Goal: Task Accomplishment & Management: Use online tool/utility

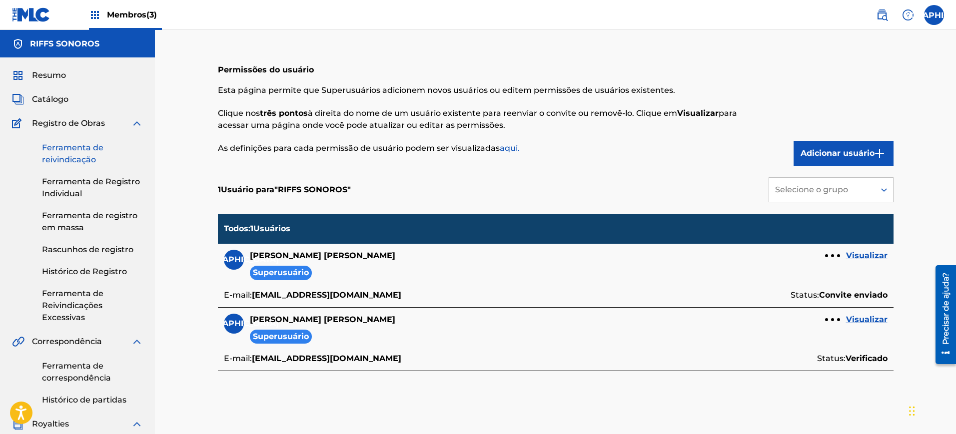
drag, startPoint x: 49, startPoint y: 155, endPoint x: 93, endPoint y: 164, distance: 45.5
click at [49, 155] on font "Ferramenta de reivindicação" at bounding box center [72, 153] width 61 height 21
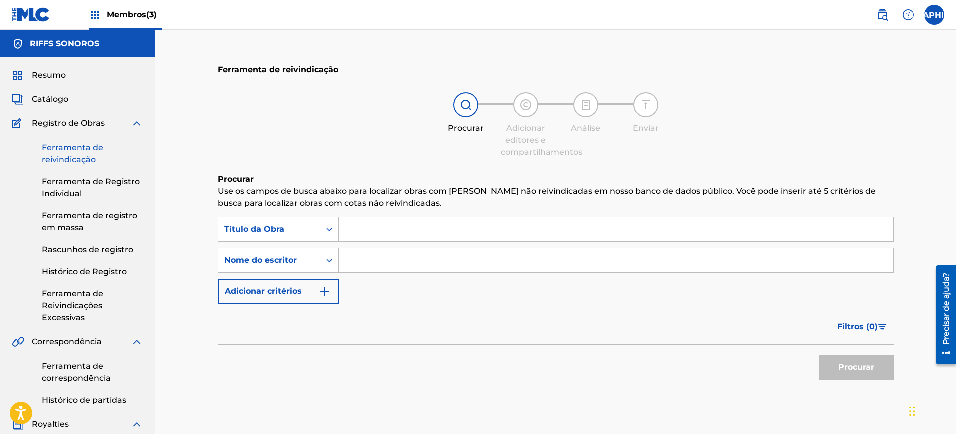
click at [410, 217] on input "Formulário de Pesquisa" at bounding box center [616, 229] width 554 height 24
type input "Piração"
click at [406, 264] on input "Formulário de Pesquisa" at bounding box center [616, 260] width 554 height 24
type input "Tiago"
click at [819, 355] on button "Procurar" at bounding box center [856, 367] width 75 height 25
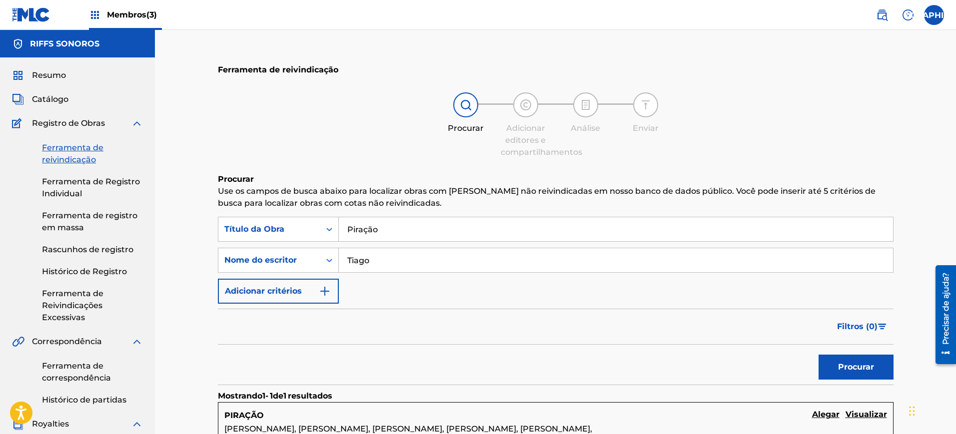
scroll to position [187, 0]
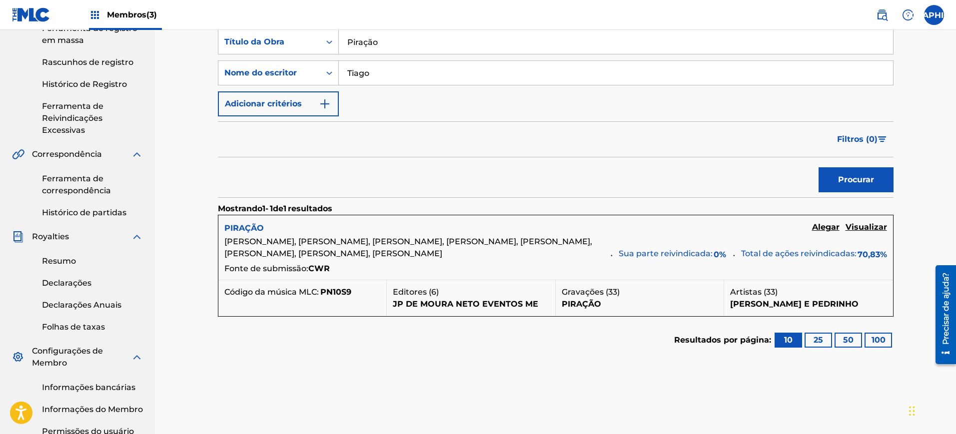
click at [246, 232] on font "PIRAÇÃO" at bounding box center [243, 227] width 39 height 9
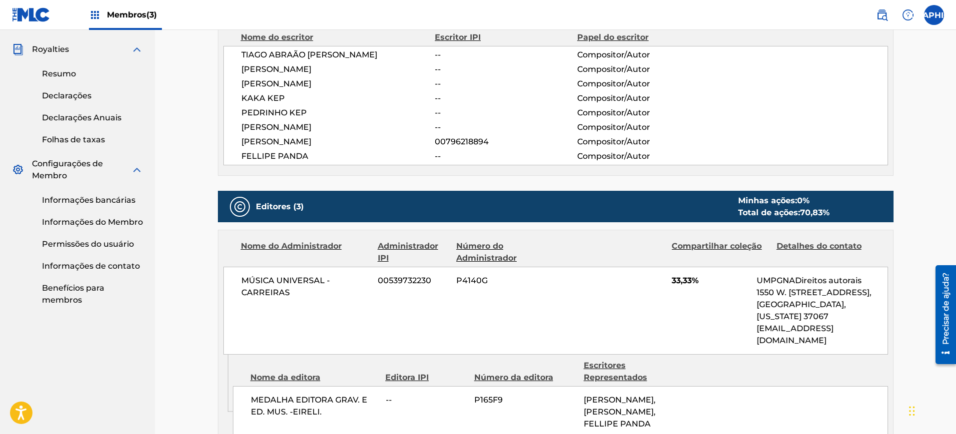
scroll to position [500, 0]
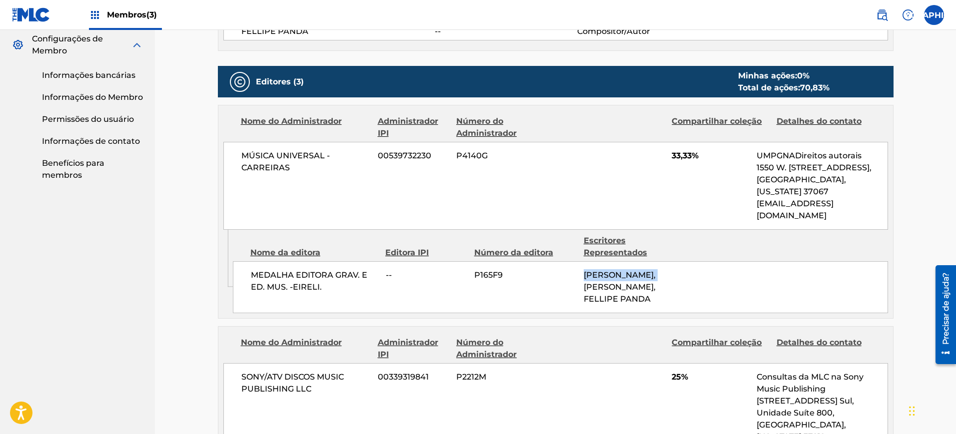
drag, startPoint x: 572, startPoint y: 263, endPoint x: 659, endPoint y: 263, distance: 87.0
click at [659, 263] on div "MEDALHA EDITORA GRAV. E ED. MUS. -EIRELI. -- P165F9 [PERSON_NAME], [PERSON_NAME…" at bounding box center [560, 287] width 655 height 52
click at [669, 276] on div "[PERSON_NAME], [PERSON_NAME], FELLIPE PANDA" at bounding box center [635, 287] width 102 height 36
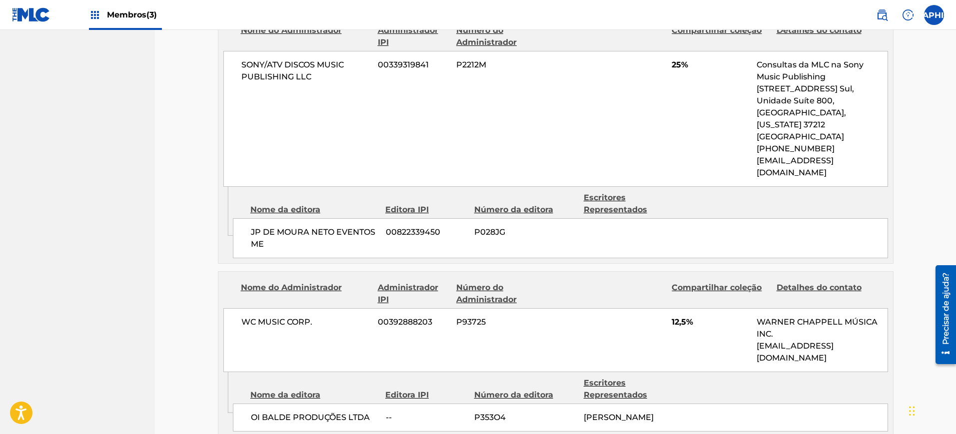
scroll to position [875, 0]
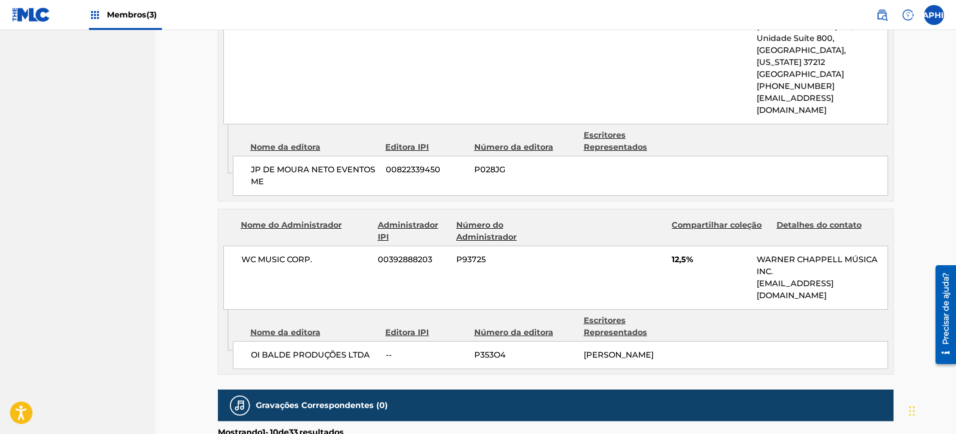
drag, startPoint x: 584, startPoint y: 331, endPoint x: 665, endPoint y: 342, distance: 81.8
click at [665, 349] on div "[PERSON_NAME]" at bounding box center [635, 355] width 102 height 12
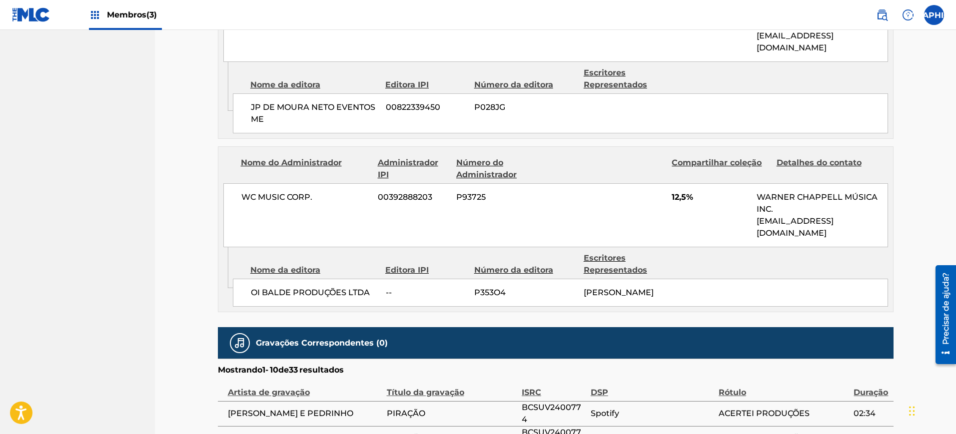
scroll to position [1062, 0]
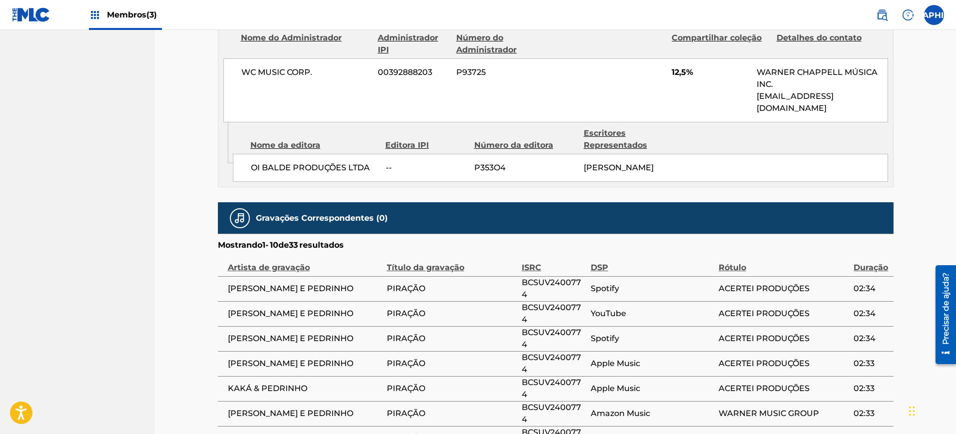
click at [485, 238] on section "Mostrando 1 - 10 de 33 resultados" at bounding box center [556, 242] width 676 height 17
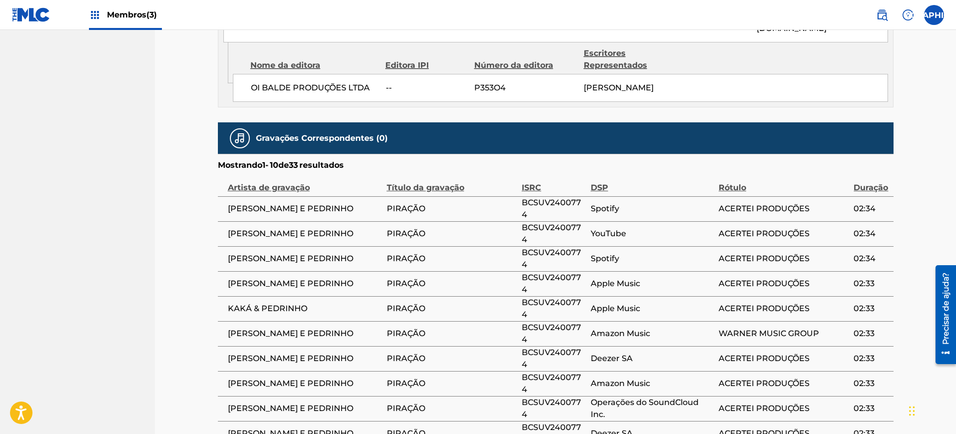
scroll to position [1267, 0]
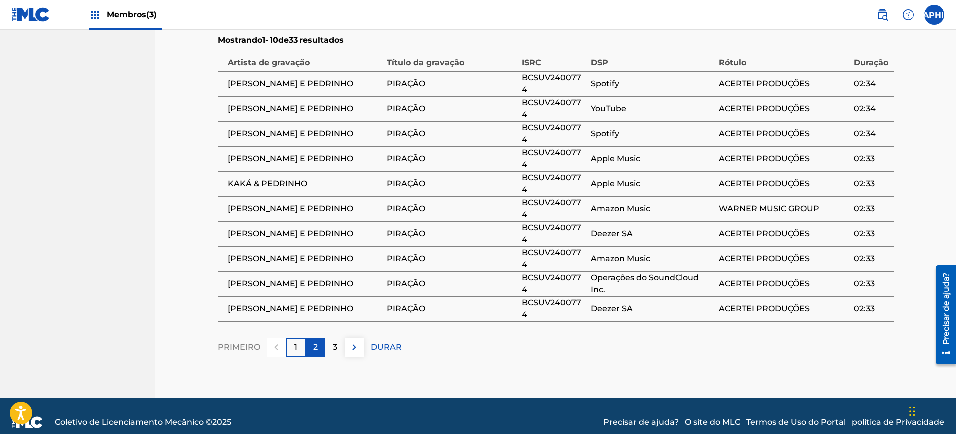
click at [320, 339] on div "2" at bounding box center [315, 347] width 19 height 19
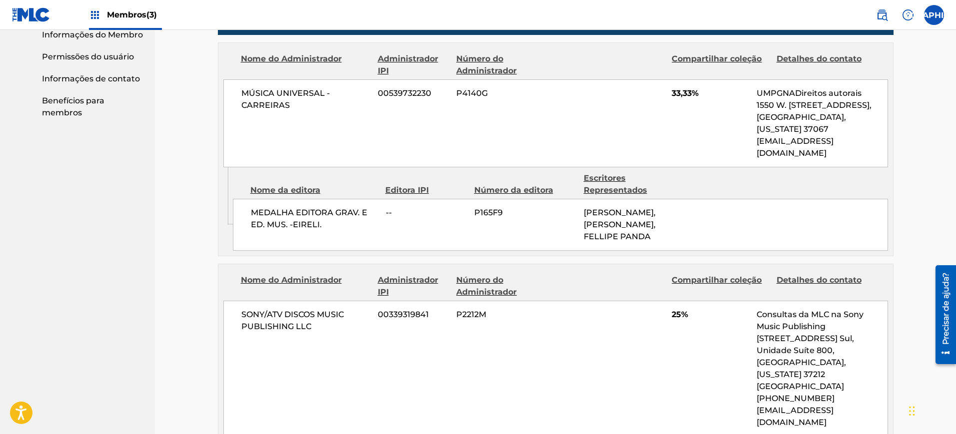
scroll to position [312, 0]
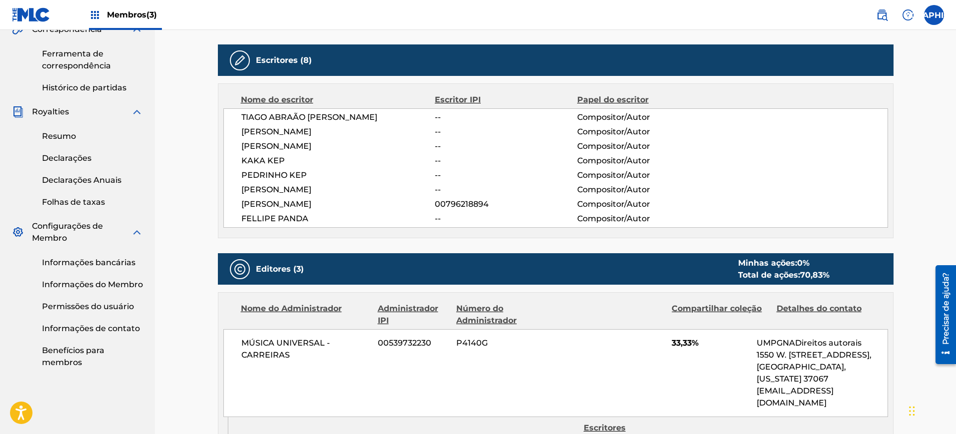
drag, startPoint x: 229, startPoint y: 200, endPoint x: 406, endPoint y: 211, distance: 177.8
click at [406, 211] on div "[PERSON_NAME] -- Compositor/Autor [PERSON_NAME] -- Compositor/Autor [PERSON_NAM…" at bounding box center [555, 167] width 665 height 119
copy font "[PERSON_NAME]"
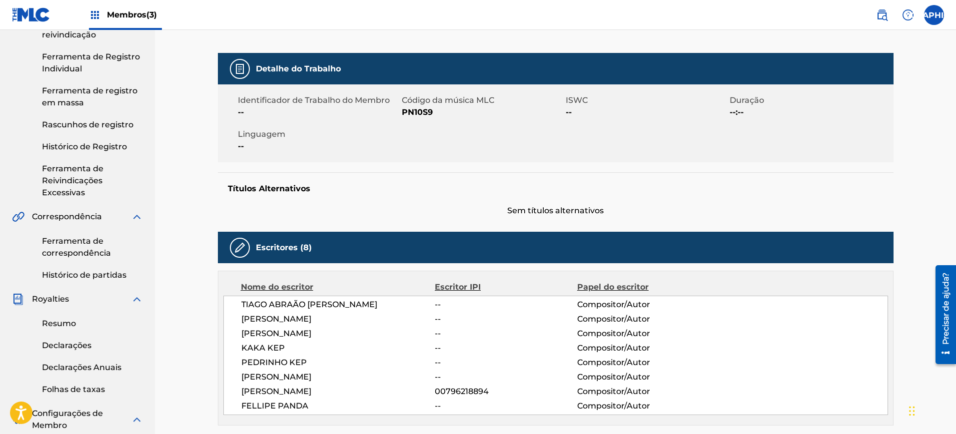
scroll to position [0, 0]
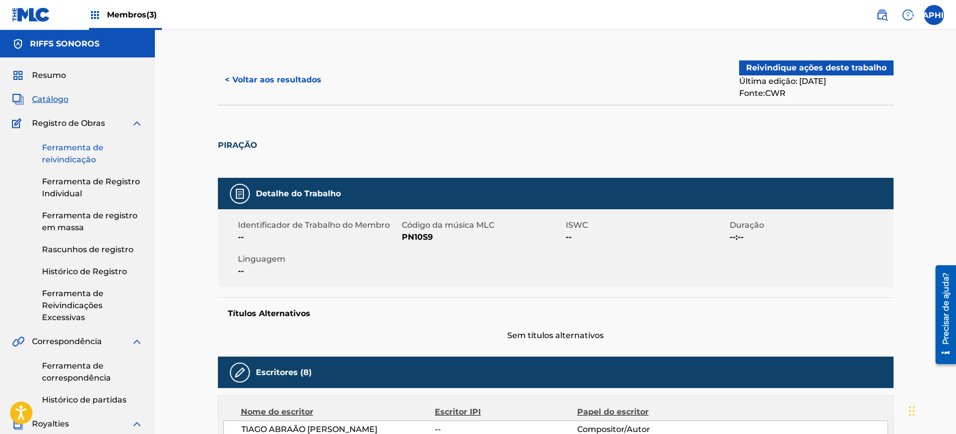
click at [85, 158] on font "Ferramenta de reivindicação" at bounding box center [72, 153] width 61 height 21
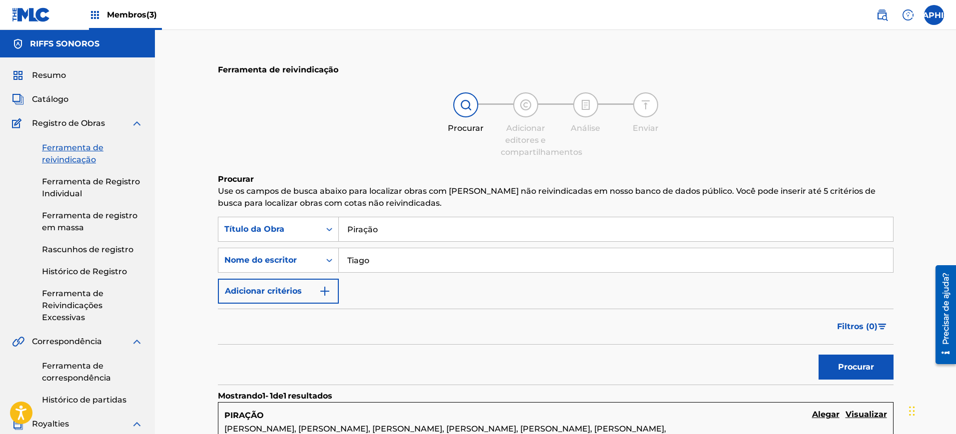
click at [455, 237] on input "Piração" at bounding box center [616, 229] width 554 height 24
drag, startPoint x: 445, startPoint y: 260, endPoint x: 253, endPoint y: 259, distance: 191.5
click at [253, 259] on div "PesquisarComCritérios946abb28-e9a3-4ff6-9bcf-9228aa8d422b Nome do escritor [PER…" at bounding box center [556, 260] width 676 height 25
click at [388, 235] on input "Formulário de Pesquisa" at bounding box center [616, 229] width 554 height 24
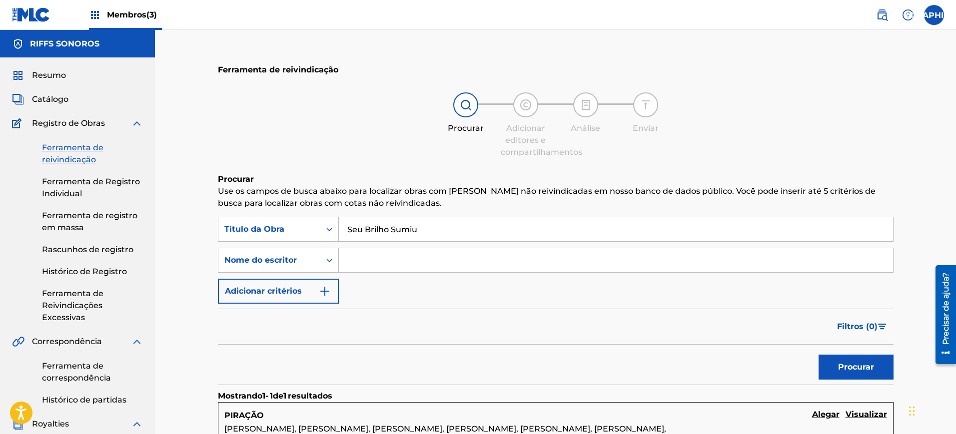
type input "Seu Brilho Sumiu"
click at [819, 355] on button "Procurar" at bounding box center [856, 367] width 75 height 25
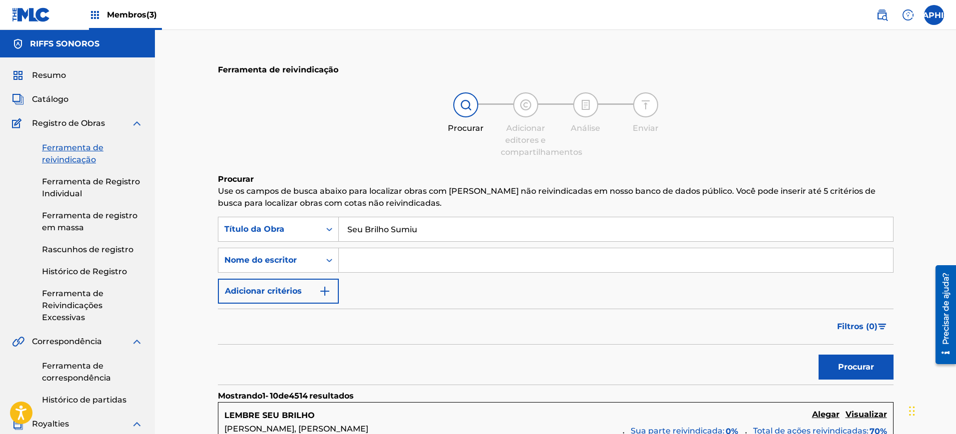
click at [394, 256] on input "Formulário de Pesquisa" at bounding box center [616, 260] width 554 height 24
type input "Thauane"
click at [819, 355] on button "Procurar" at bounding box center [856, 367] width 75 height 25
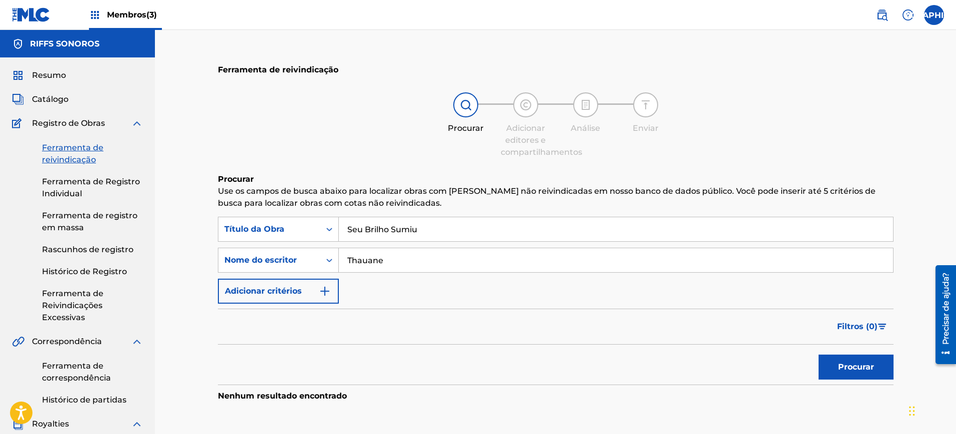
scroll to position [62, 0]
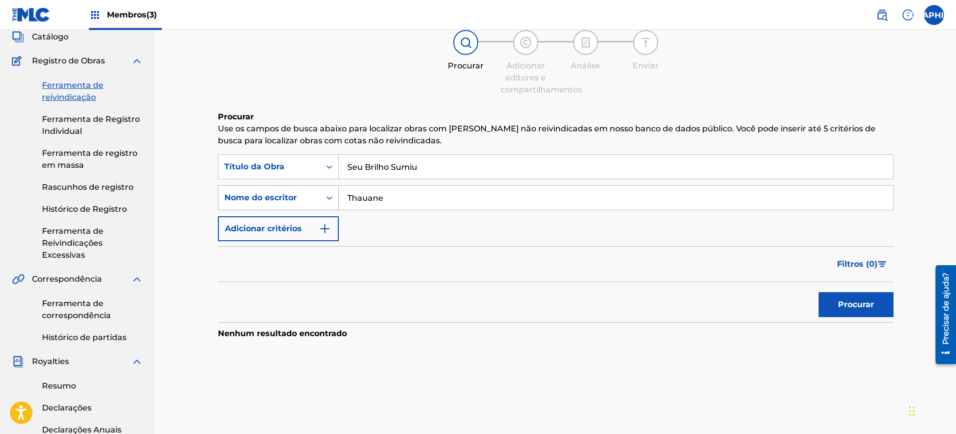
drag, startPoint x: 385, startPoint y: 201, endPoint x: 297, endPoint y: 196, distance: 88.1
click at [298, 196] on div "PesquisarComCritérios946abb28-e9a3-4ff6-9bcf-9228aa8d422b Nome do escritor Thau…" at bounding box center [556, 197] width 676 height 25
click at [412, 204] on input "Formulário de Pesquisa" at bounding box center [616, 198] width 554 height 24
paste input "[PERSON_NAME]"
type input "[PERSON_NAME]"
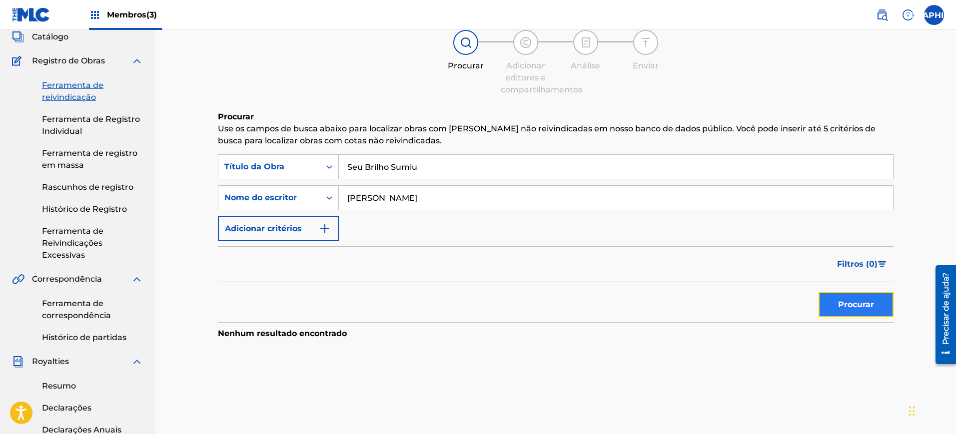
click at [846, 307] on font "Procurar" at bounding box center [856, 304] width 36 height 9
drag, startPoint x: 453, startPoint y: 167, endPoint x: 350, endPoint y: 164, distance: 102.5
click at [350, 164] on input "Seu Brilho Sumiu" at bounding box center [616, 167] width 554 height 24
type input "S"
click at [844, 312] on button "Procurar" at bounding box center [856, 304] width 75 height 25
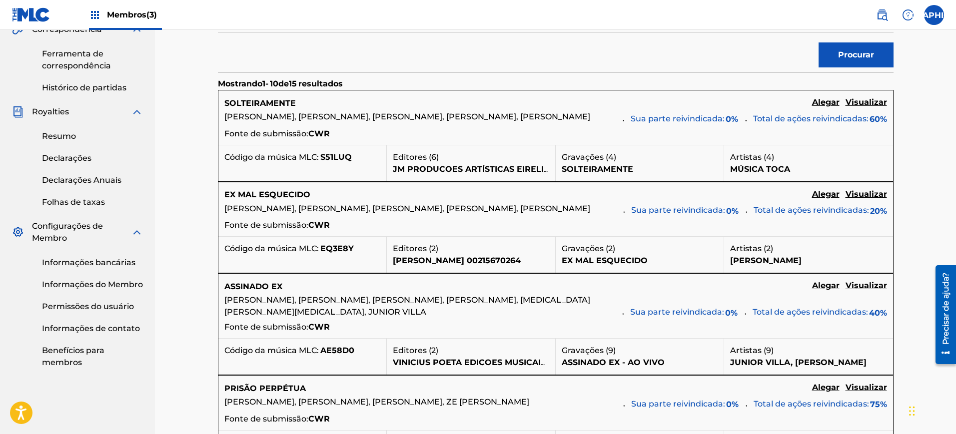
scroll to position [375, 0]
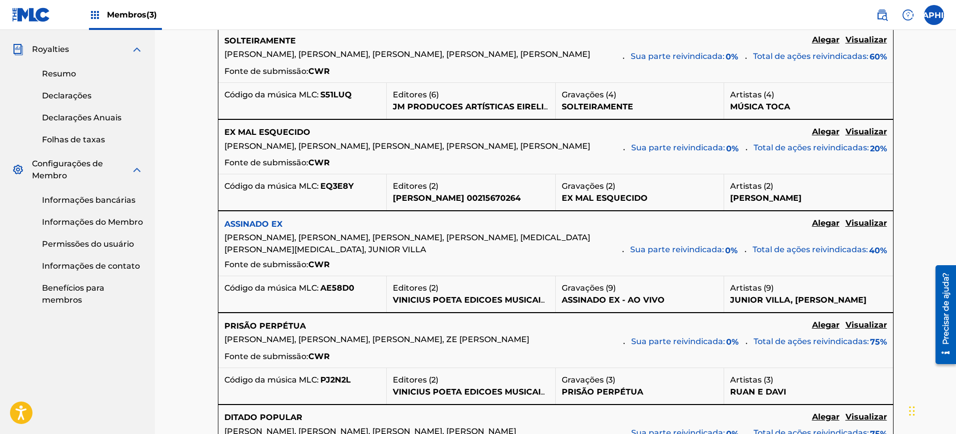
click at [266, 229] on font "ASSINADO EX" at bounding box center [253, 223] width 58 height 9
